Goal: Check status: Check status

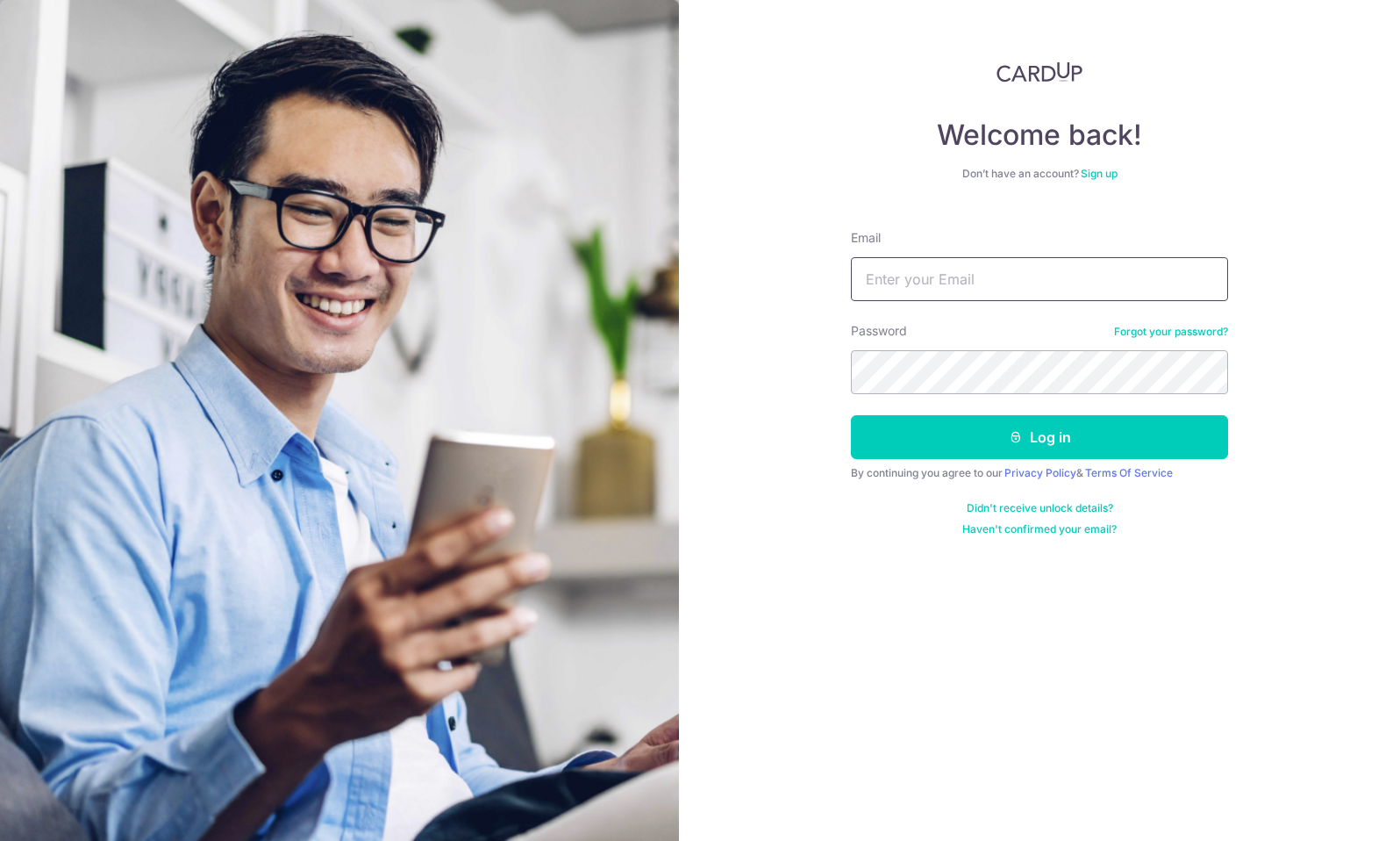
click at [898, 285] on input "Email" at bounding box center [1038, 279] width 377 height 44
type input "[EMAIL_ADDRESS][DOMAIN_NAME]"
click at [850, 415] on button "Log in" at bounding box center [1038, 437] width 377 height 44
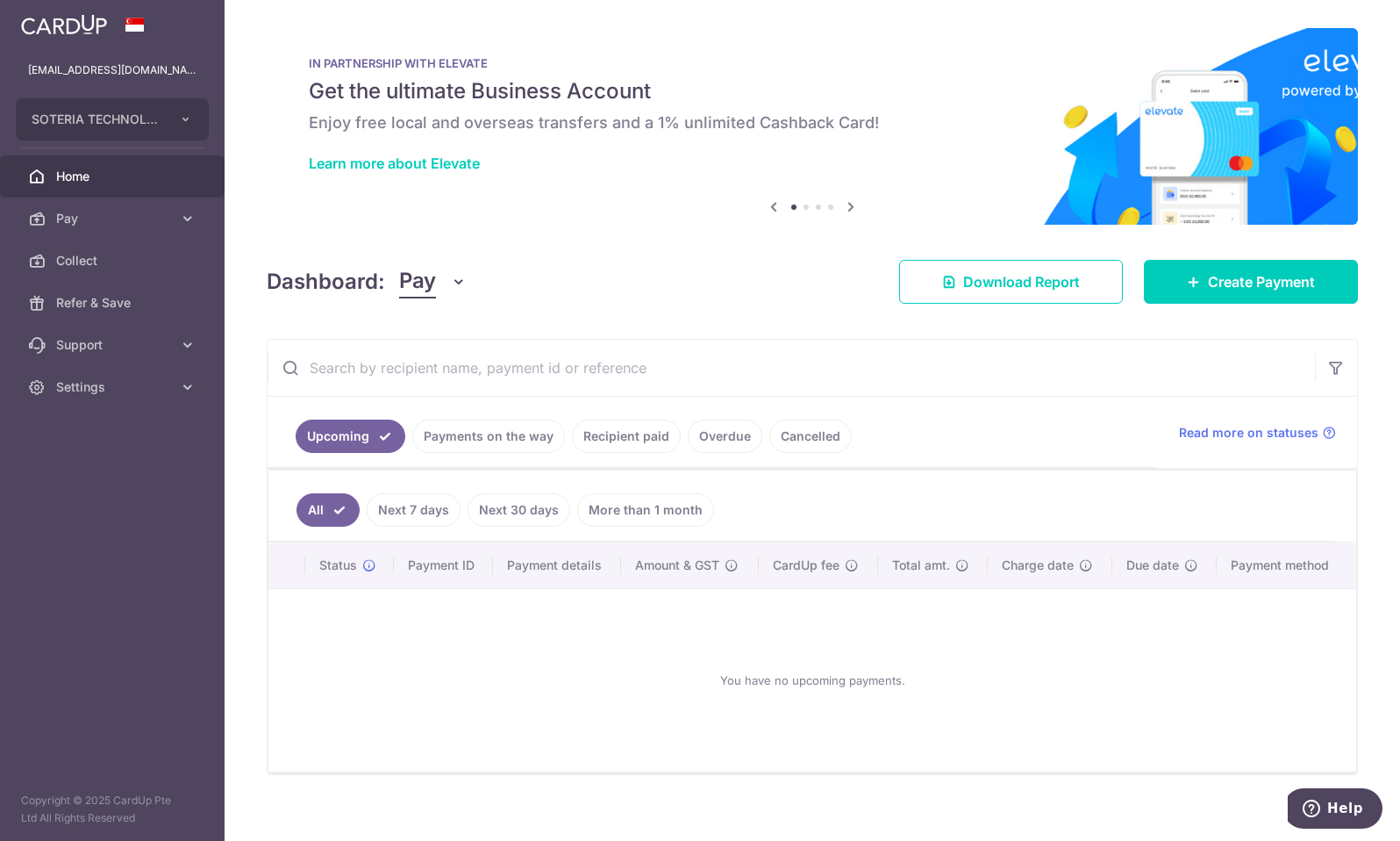
click at [644, 441] on link "Recipient paid" at bounding box center [626, 436] width 108 height 33
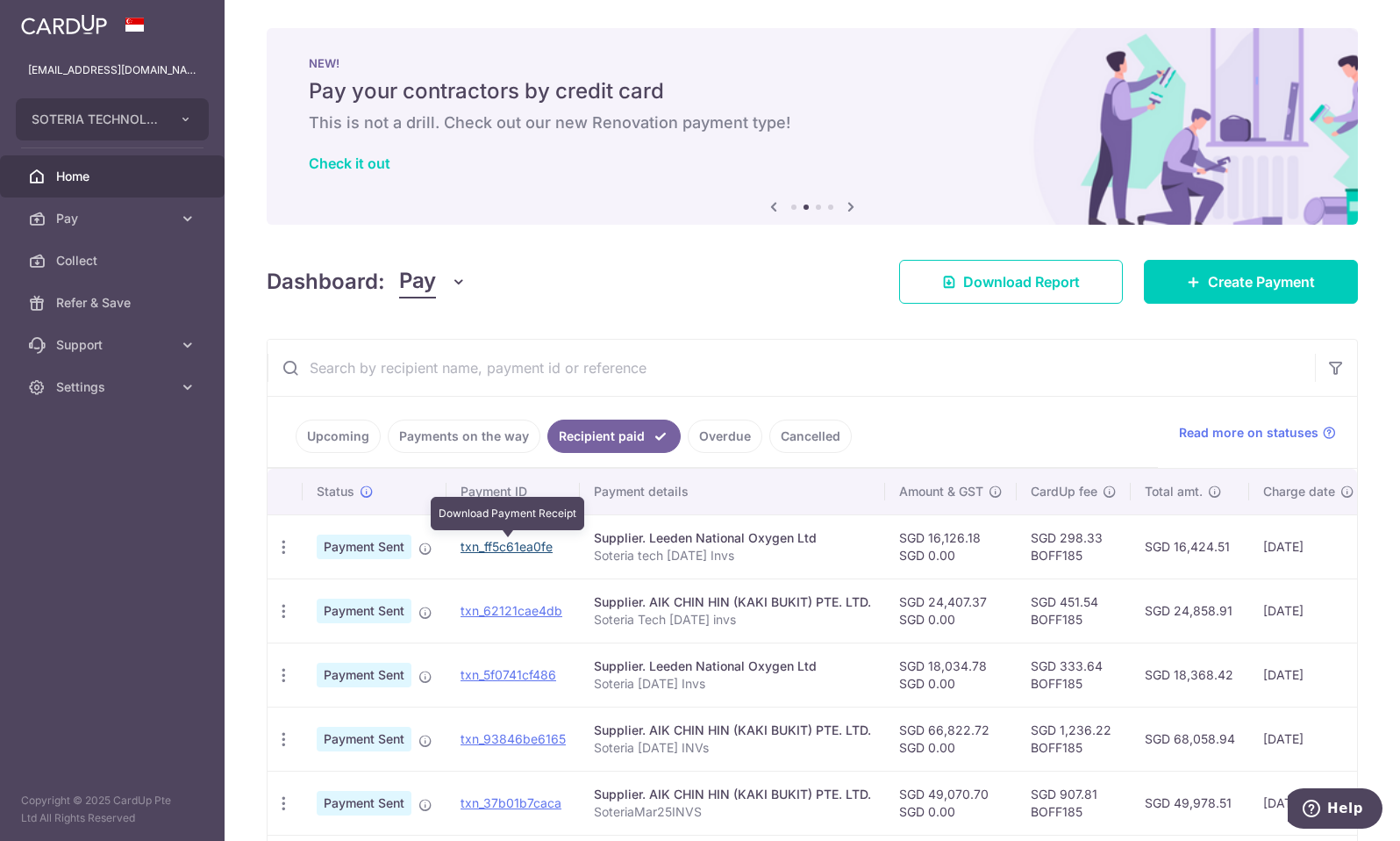
drag, startPoint x: 537, startPoint y: 547, endPoint x: 779, endPoint y: 45, distance: 557.3
click at [537, 547] on link "txn_ff5c61ea0fe" at bounding box center [506, 546] width 92 height 14
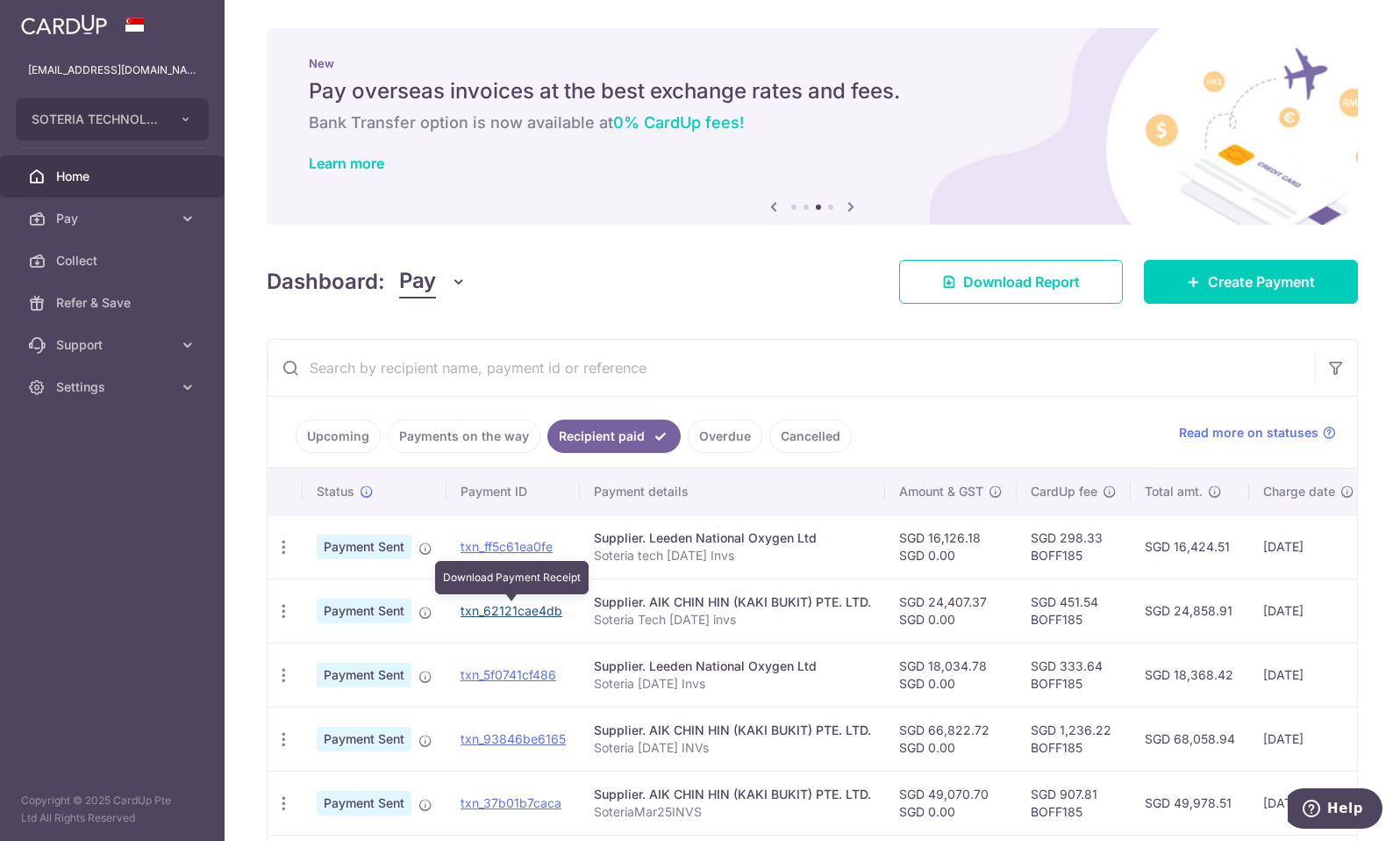
click at [512, 610] on link "txn_62121cae4db" at bounding box center [511, 610] width 102 height 14
click at [819, 360] on input "text" at bounding box center [791, 368] width 1048 height 56
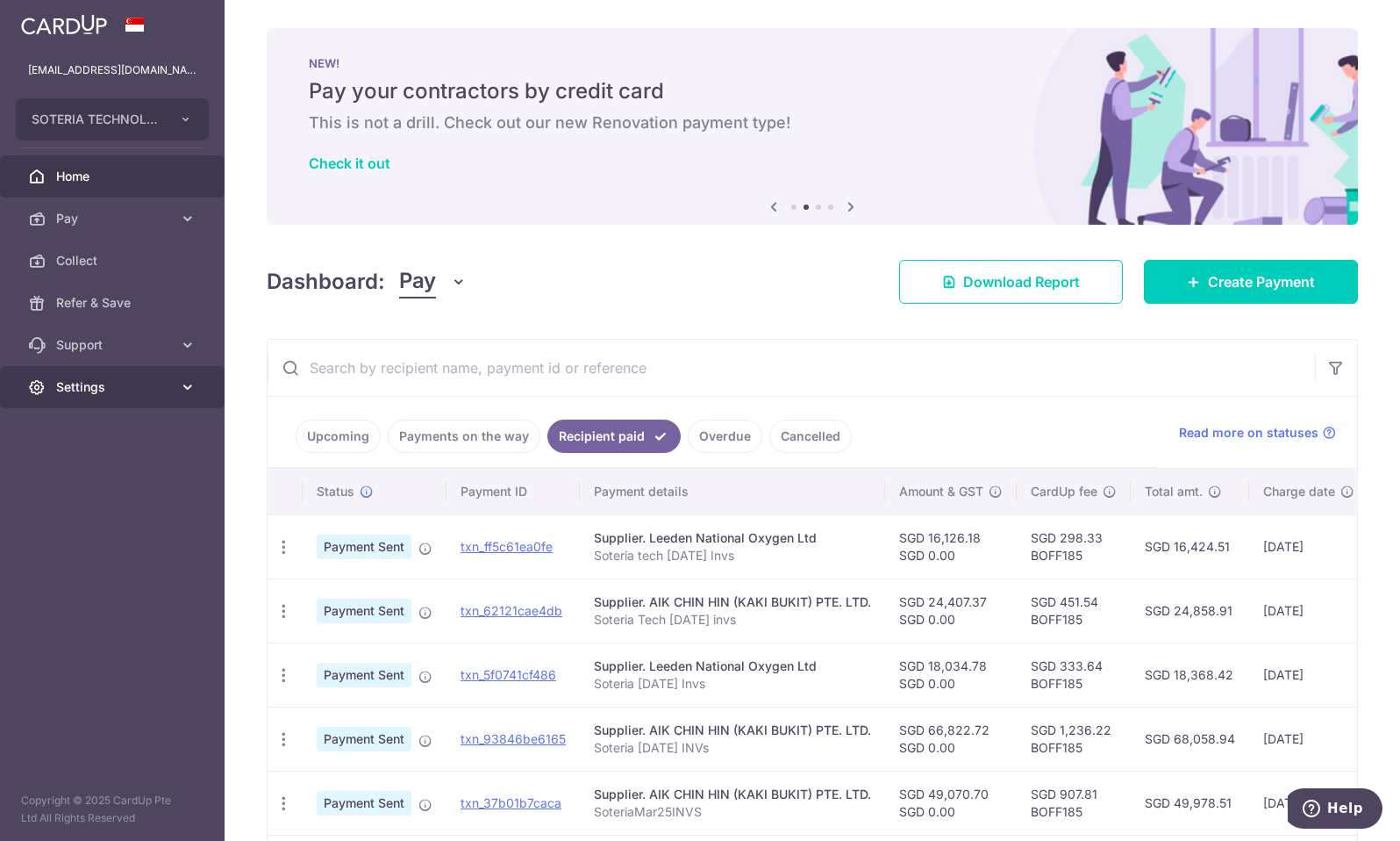
click at [54, 376] on link "Settings" at bounding box center [112, 387] width 224 height 43
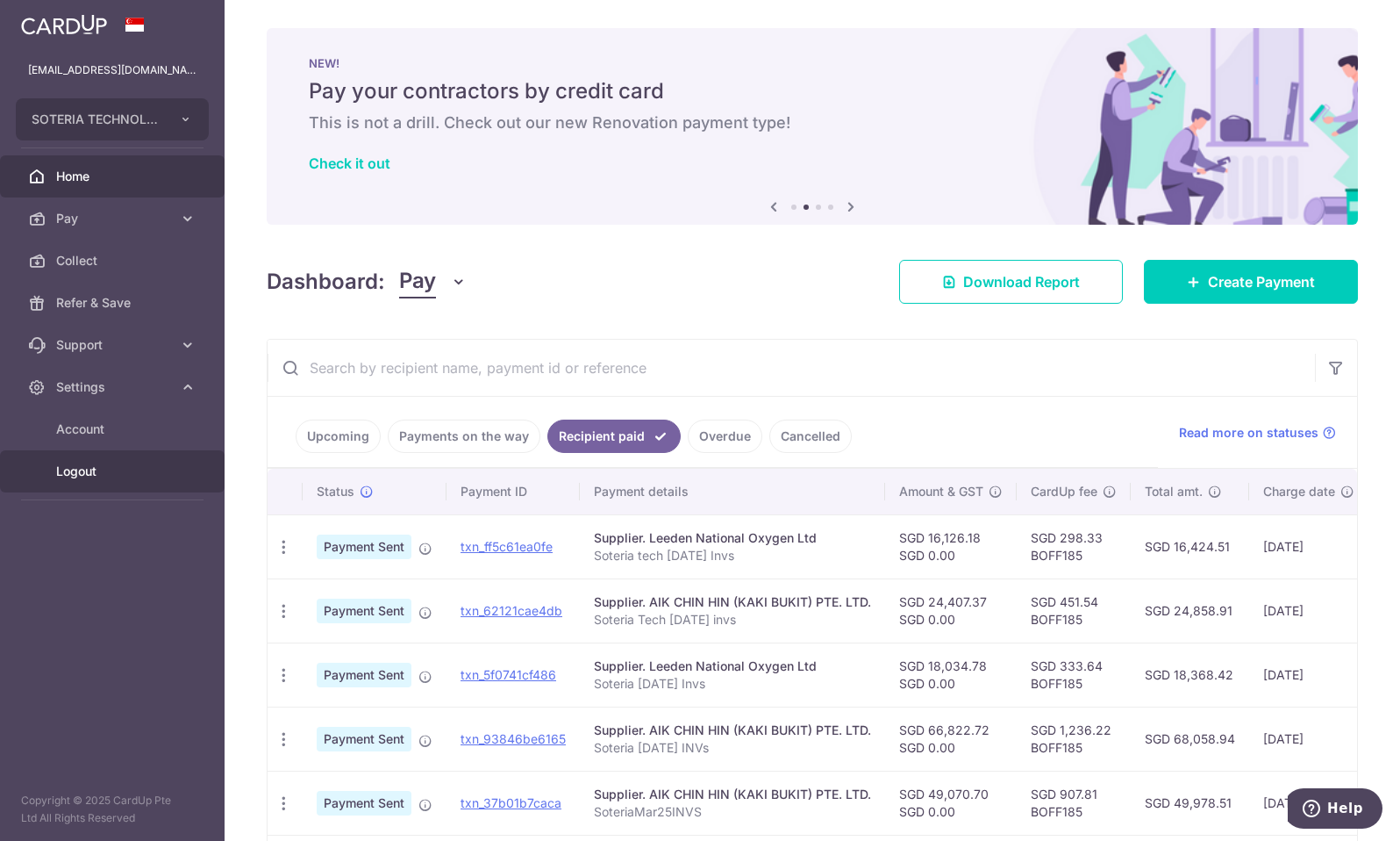
click at [68, 471] on span "Logout" at bounding box center [114, 470] width 116 height 17
